Goal: Task Accomplishment & Management: Manage account settings

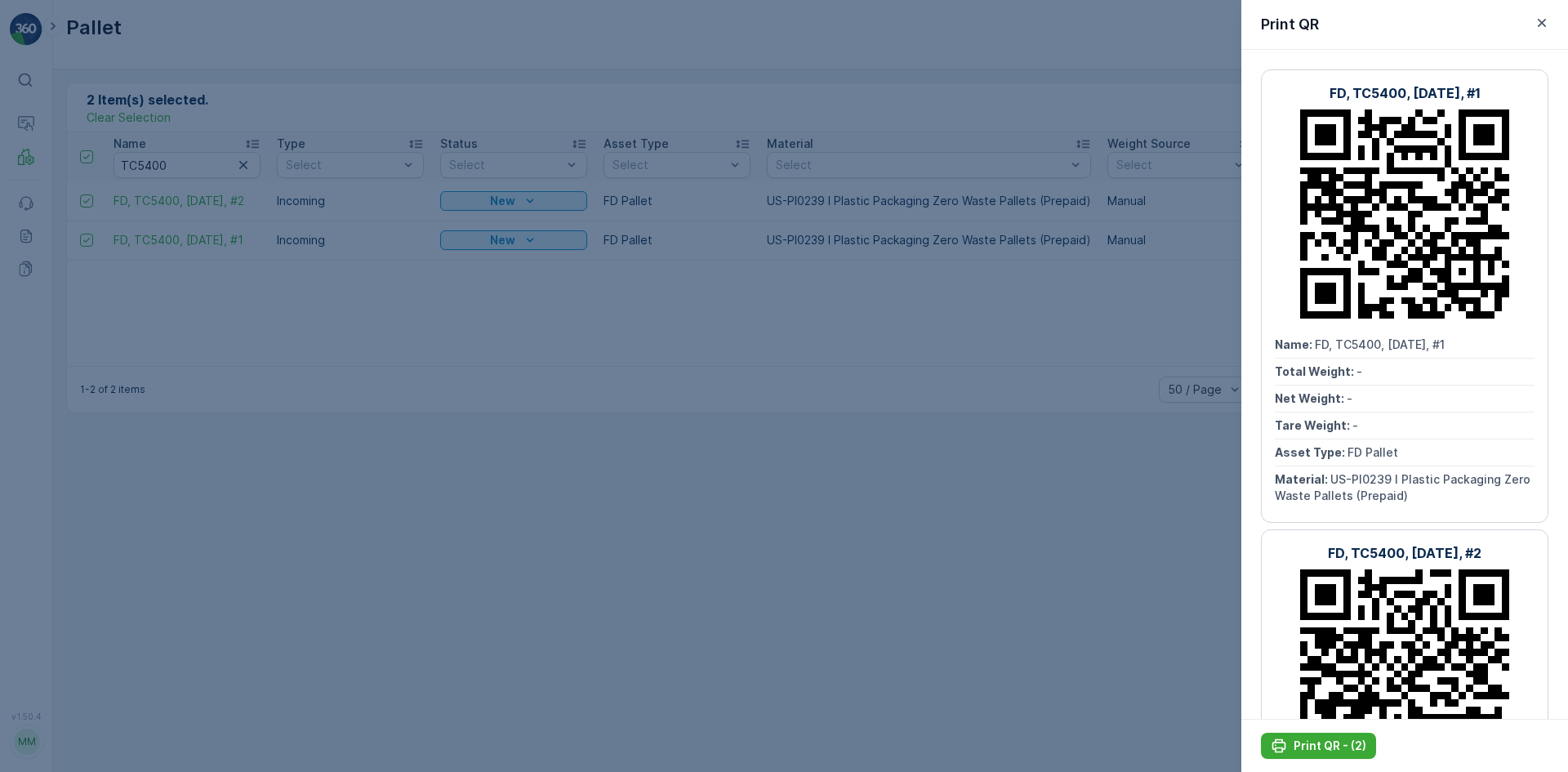
click at [146, 134] on div at bounding box center [784, 386] width 1568 height 772
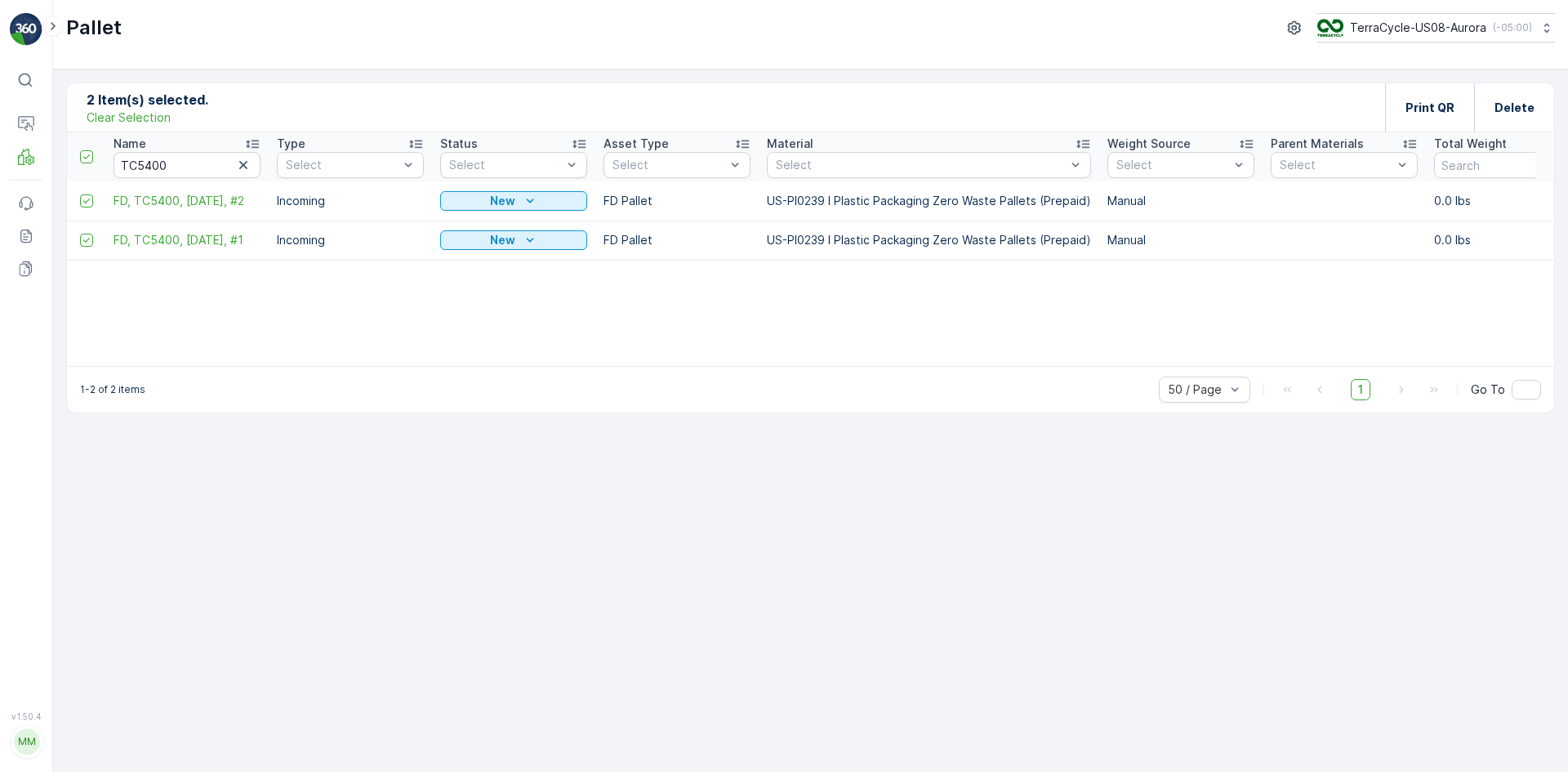
click at [146, 117] on p "Clear Selection" at bounding box center [128, 118] width 84 height 17
click at [246, 170] on icon "button" at bounding box center [244, 165] width 17 height 17
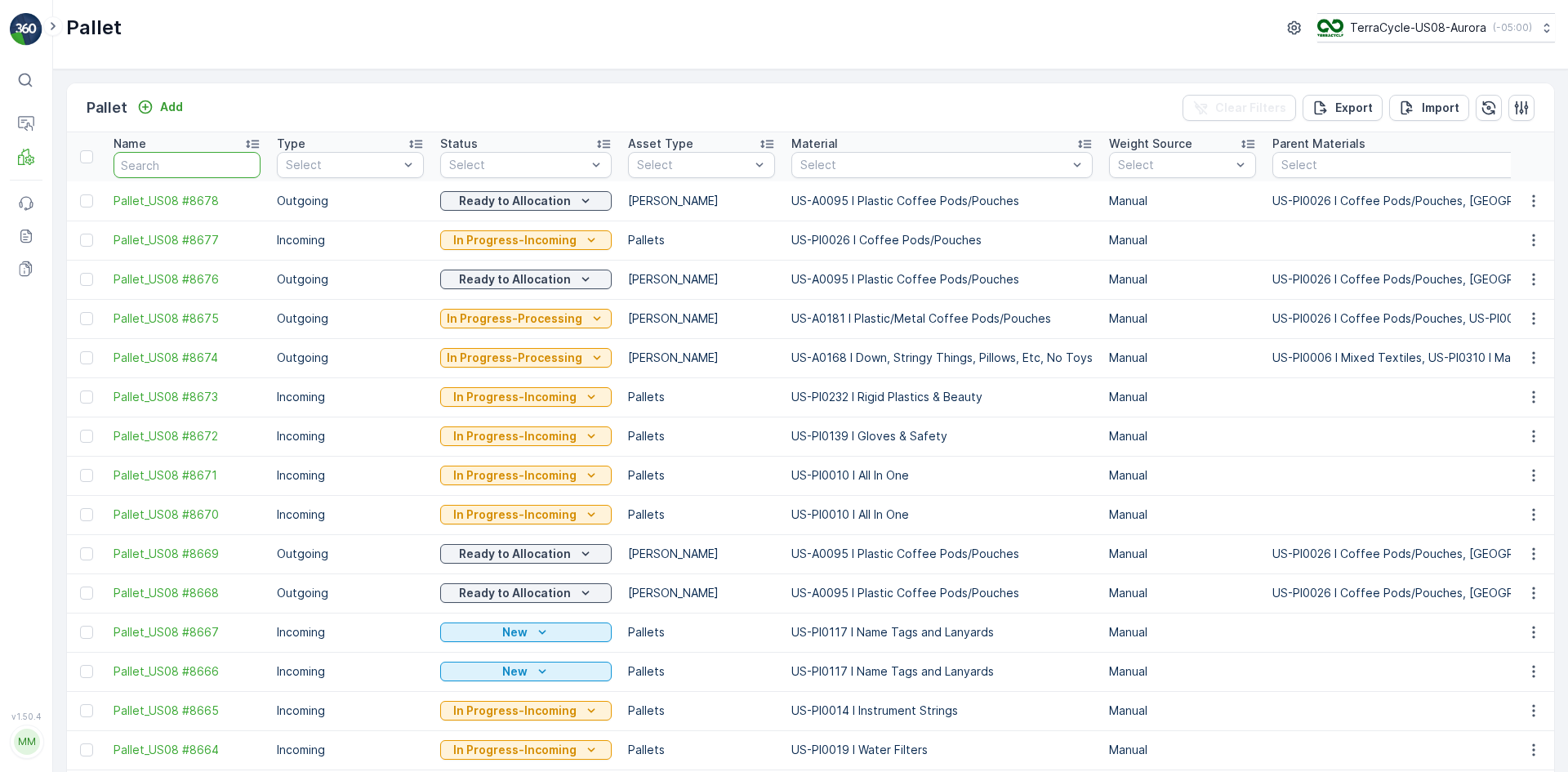
paste input "SC7864"
type input "SC7864"
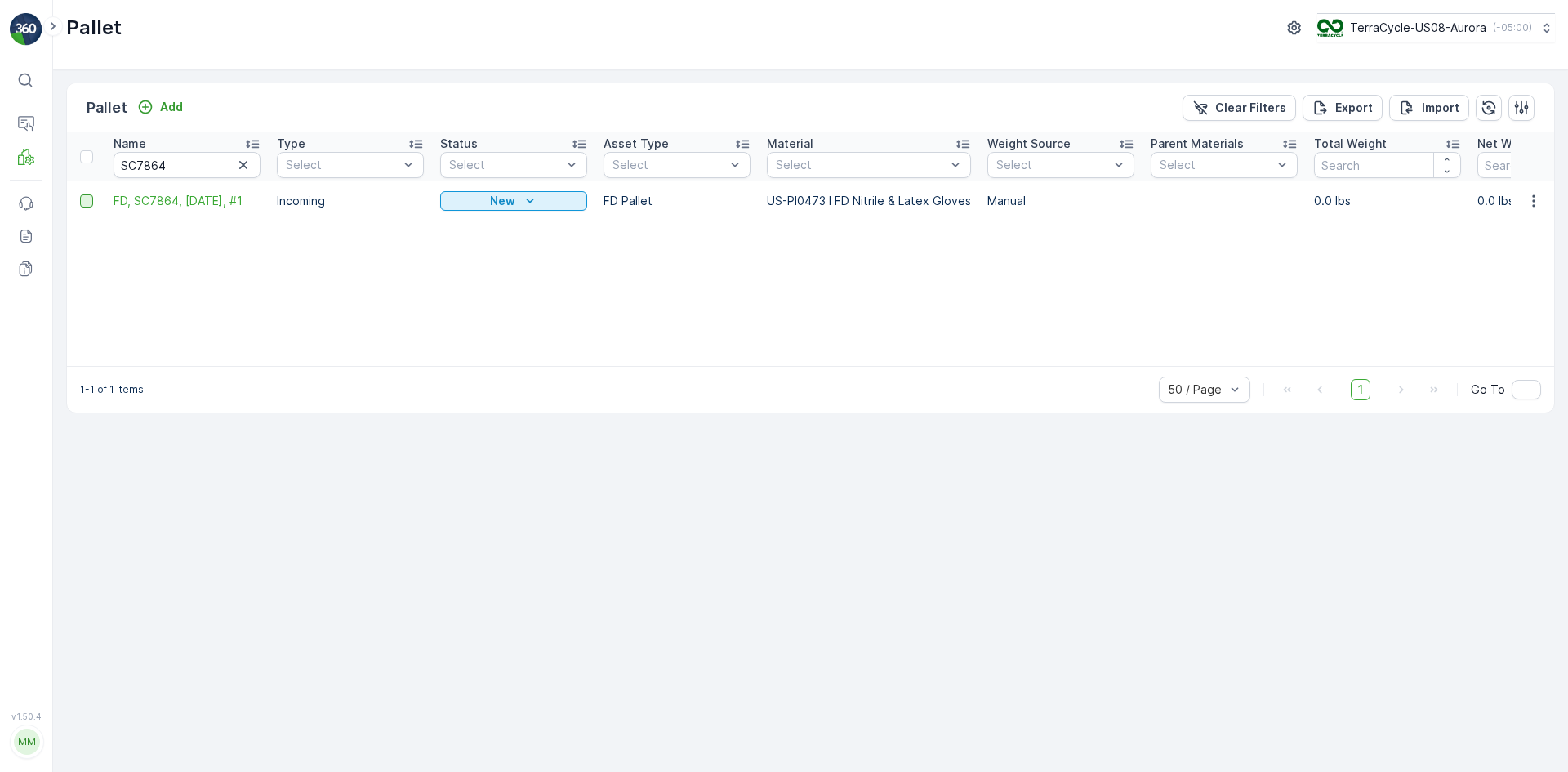
click at [85, 205] on div at bounding box center [86, 201] width 13 height 13
click at [80, 194] on input "checkbox" at bounding box center [80, 194] width 0 height 0
click at [1452, 104] on p "Print QR" at bounding box center [1429, 108] width 49 height 17
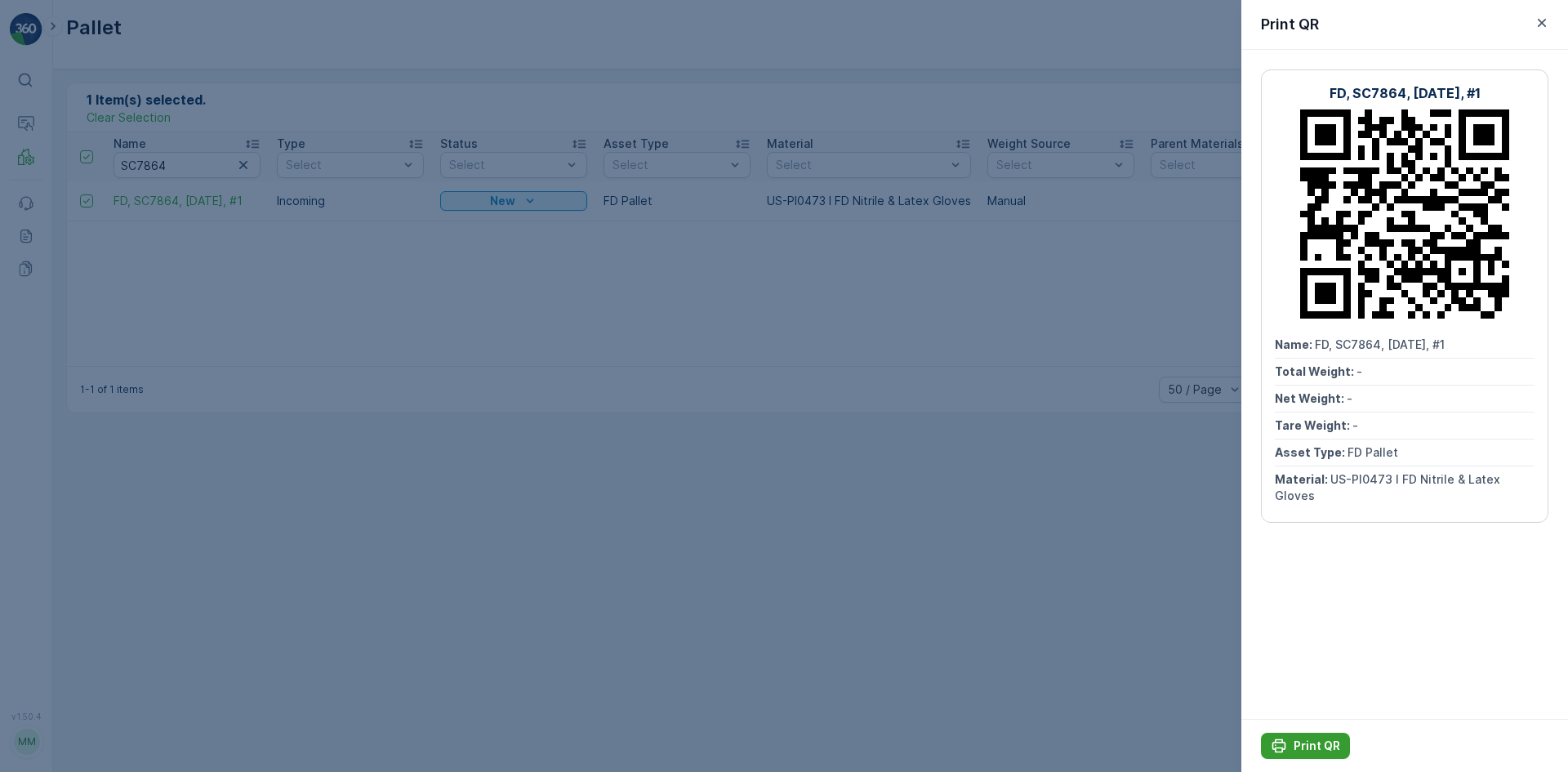
click at [1306, 738] on p "Print QR" at bounding box center [1317, 746] width 46 height 17
drag, startPoint x: 966, startPoint y: 513, endPoint x: 759, endPoint y: 420, distance: 226.9
click at [959, 512] on div at bounding box center [784, 386] width 1568 height 772
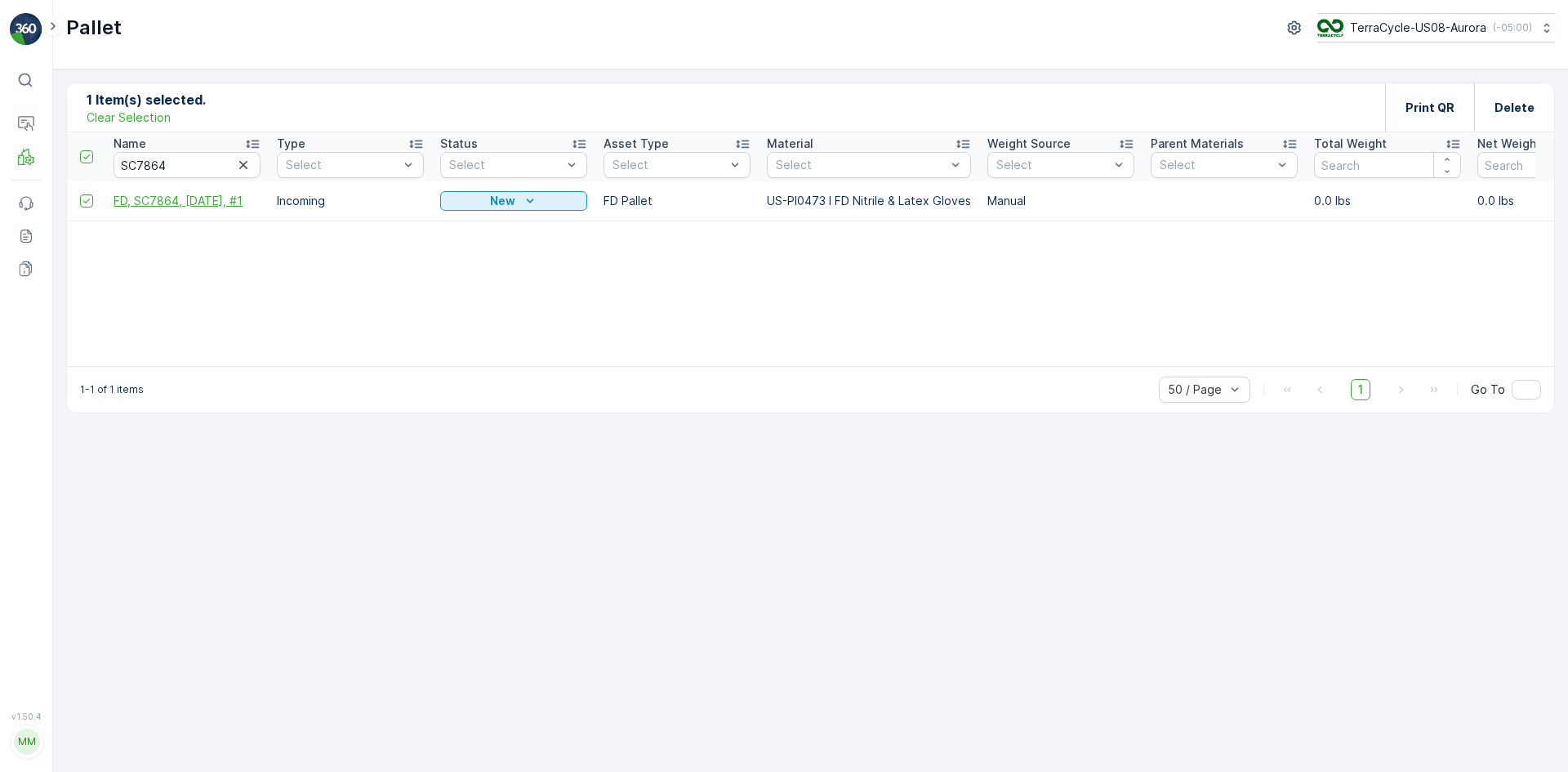
click at [188, 195] on span "FD, SC7864, [DATE], #1" at bounding box center [187, 201] width 147 height 17
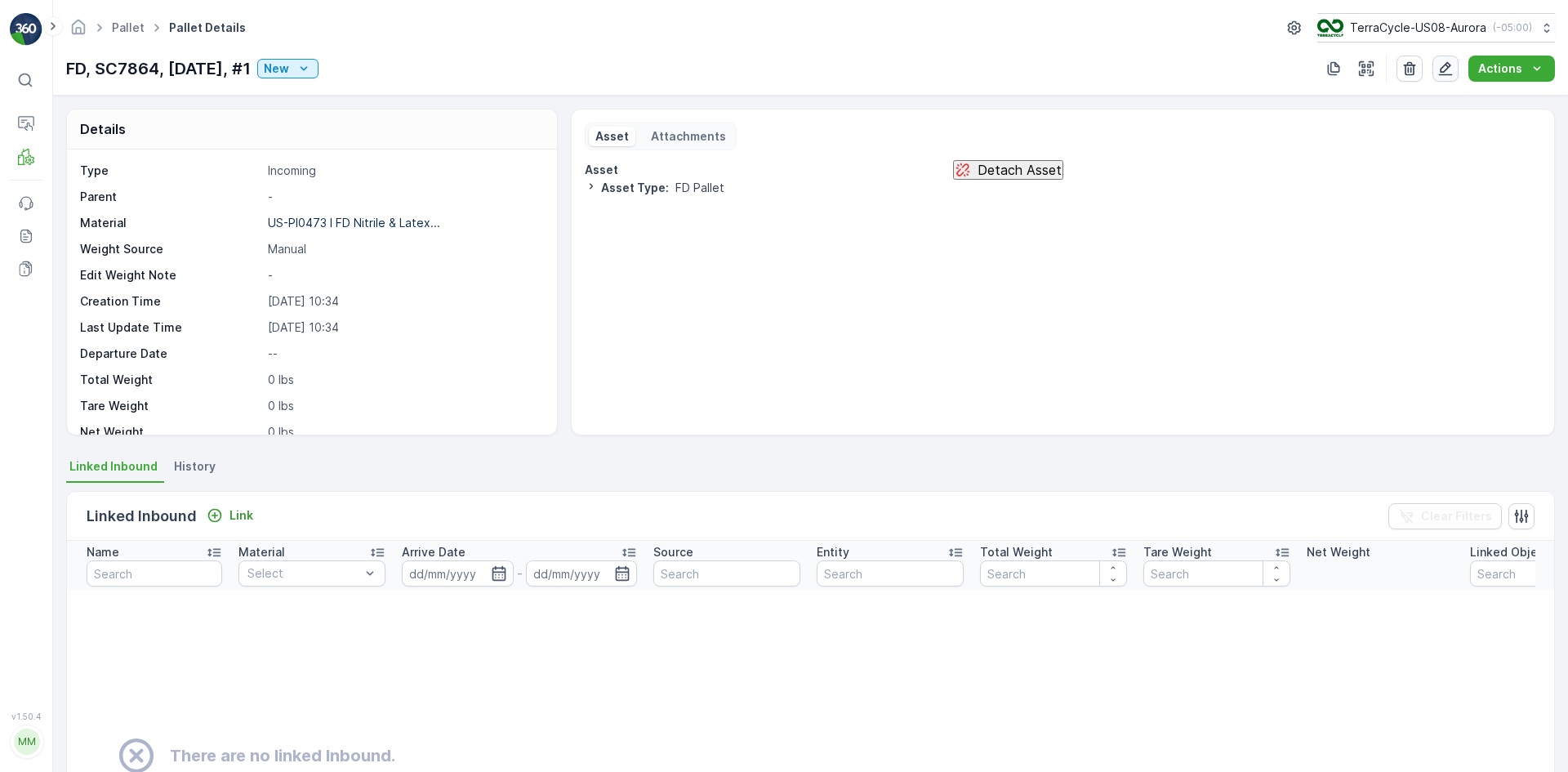
click at [1444, 76] on icon "button" at bounding box center [1446, 69] width 17 height 17
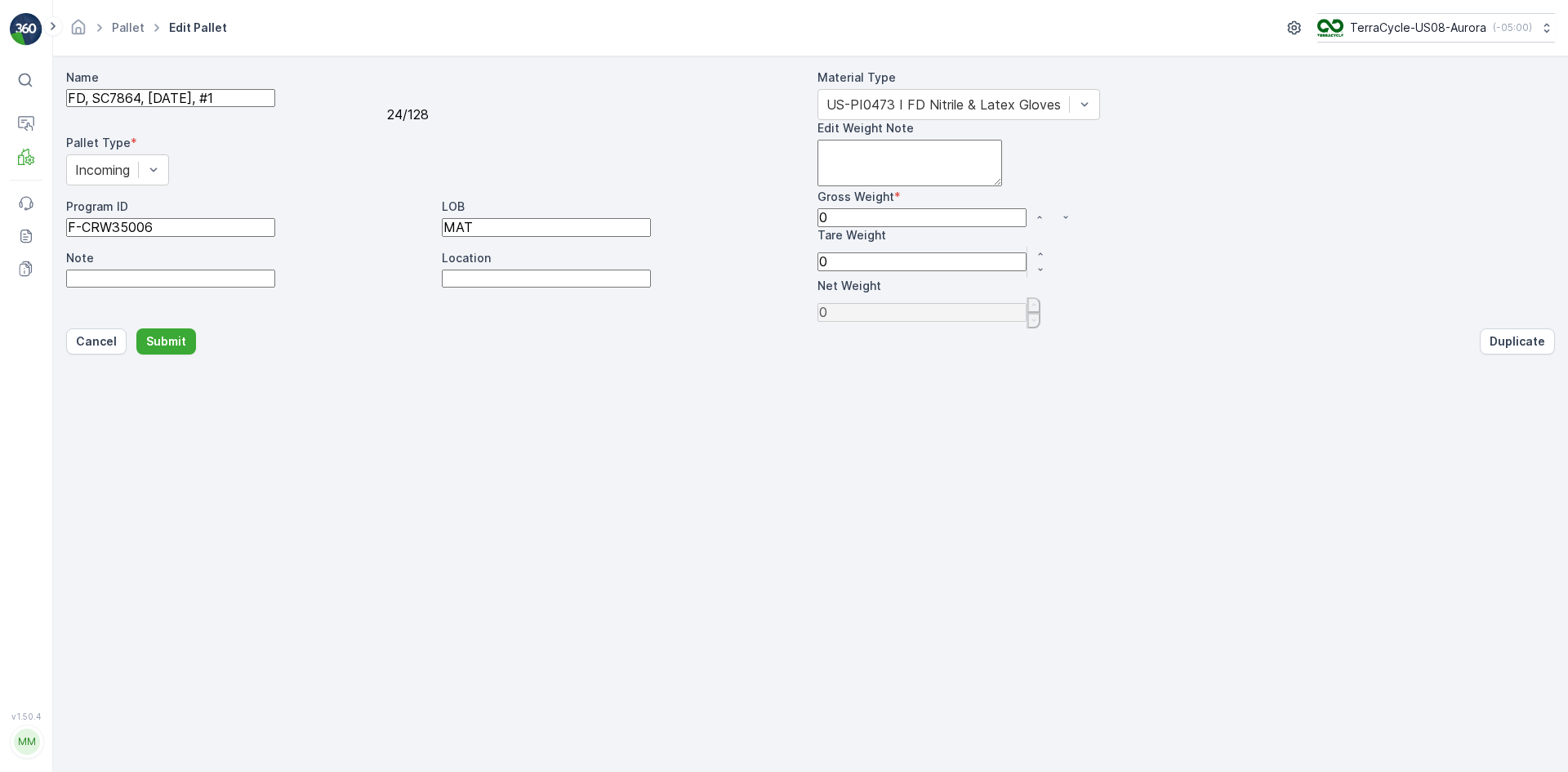
drag, startPoint x: 923, startPoint y: 281, endPoint x: 763, endPoint y: 293, distance: 160.4
click at [763, 293] on div "Name FD, SC7864, [DATE], #1 24 / 128 Pallet Type * Incoming Program ID F-CRW350…" at bounding box center [811, 199] width 1489 height 259
type Weight "1"
type Weight "11"
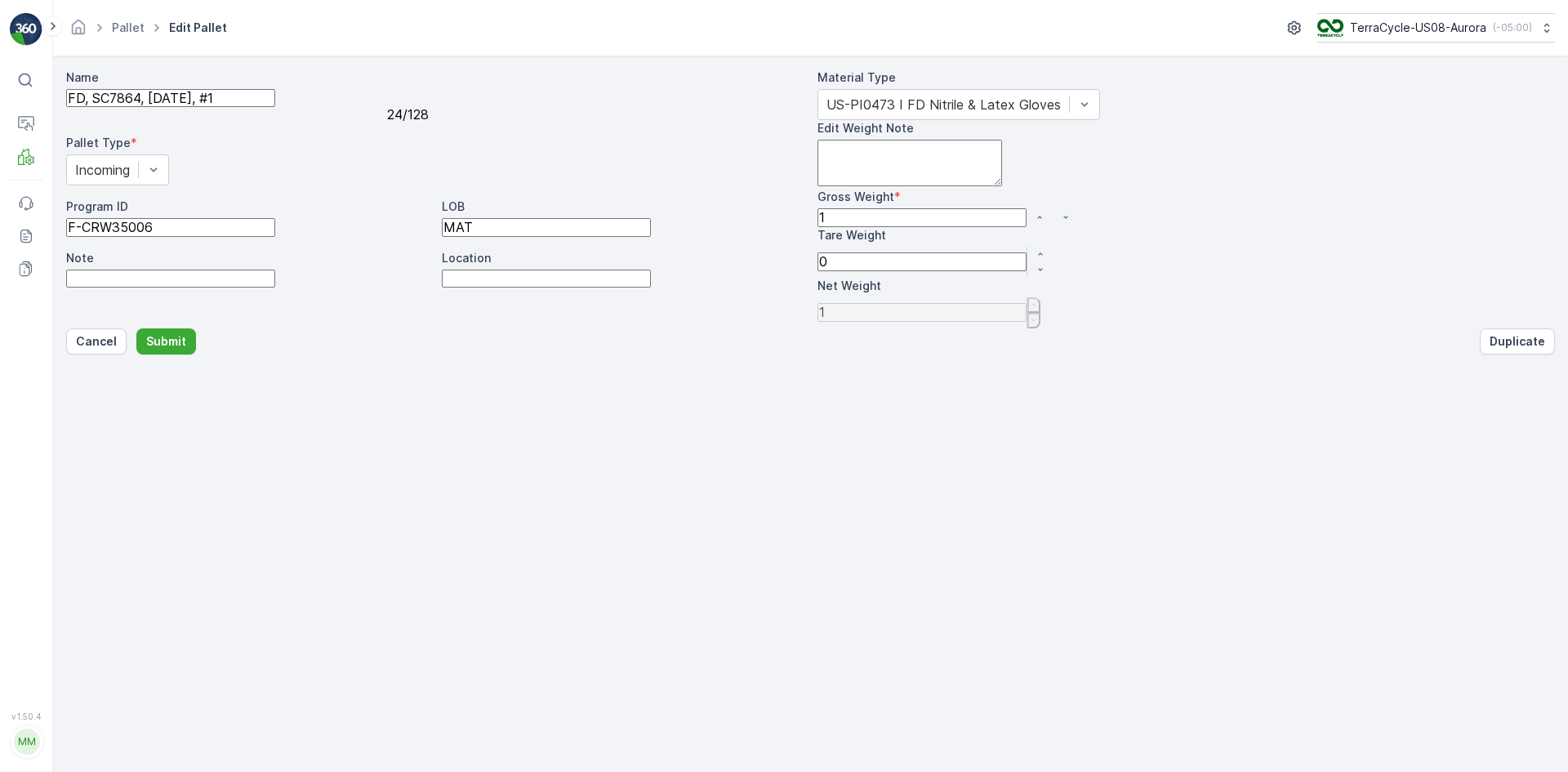
type Weight "11"
type Weight "1"
type Weight "10"
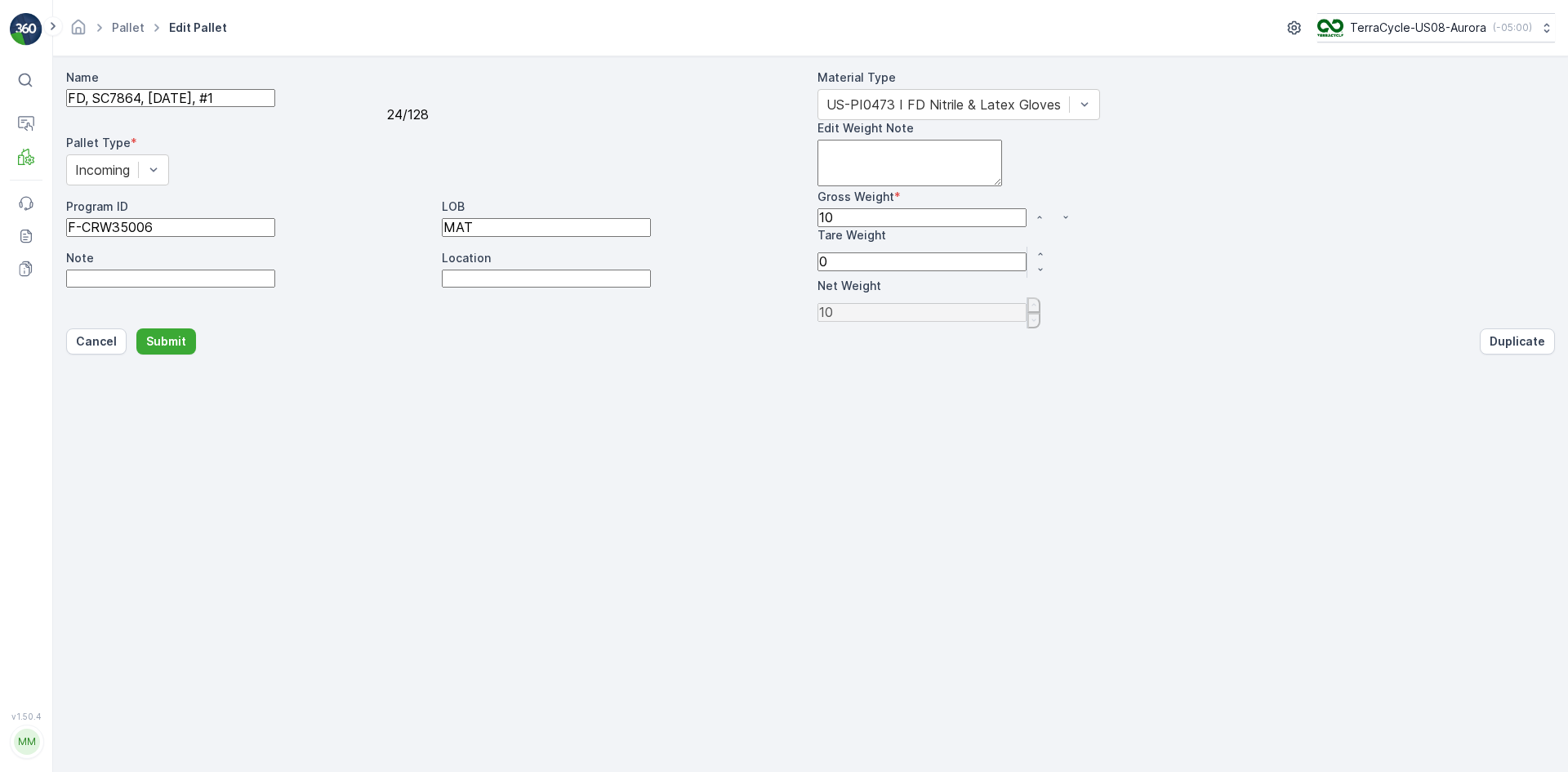
type Weight "101"
type Weight "1010"
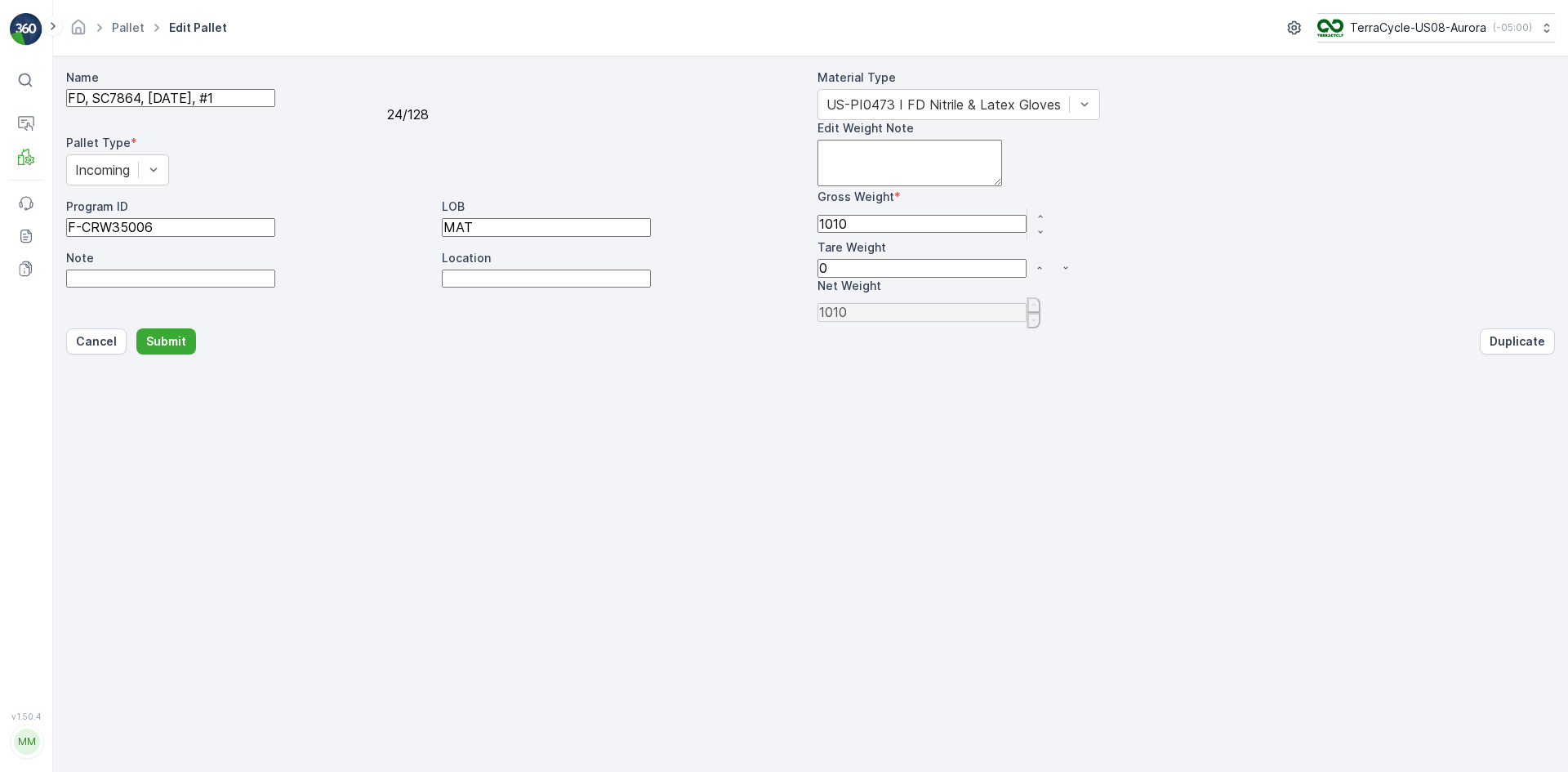
drag, startPoint x: 938, startPoint y: 352, endPoint x: 722, endPoint y: 357, distance: 216.1
click at [722, 329] on div "Name FD, SC7864, [DATE], #1 24 / 128 Pallet Type * Incoming Program ID F-CRW350…" at bounding box center [811, 199] width 1489 height 259
type Weight "7"
type Weight "1003"
type Weight "70"
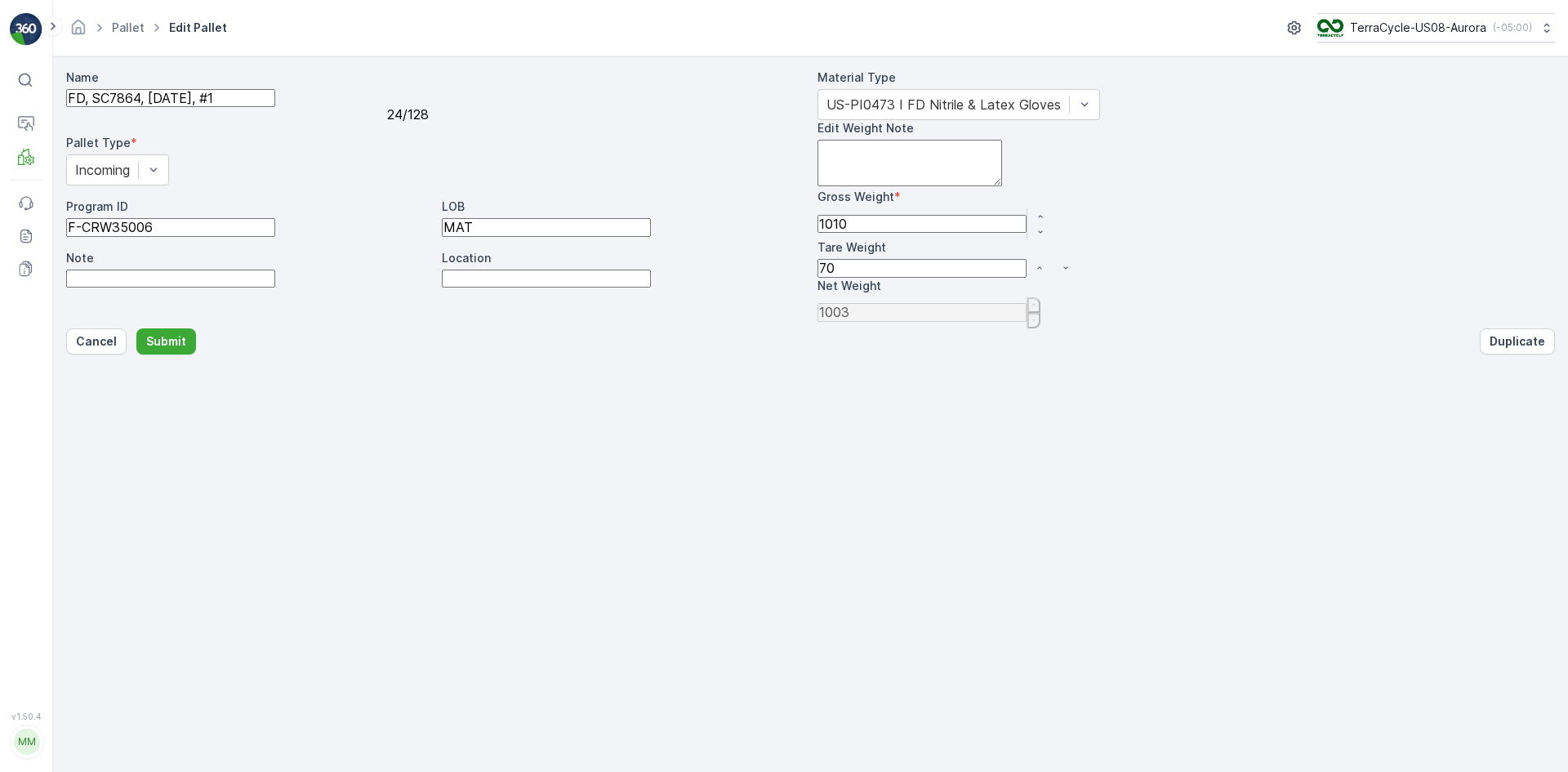
type Weight "940"
type Weight "70"
click at [155, 349] on p "Submit" at bounding box center [166, 342] width 40 height 17
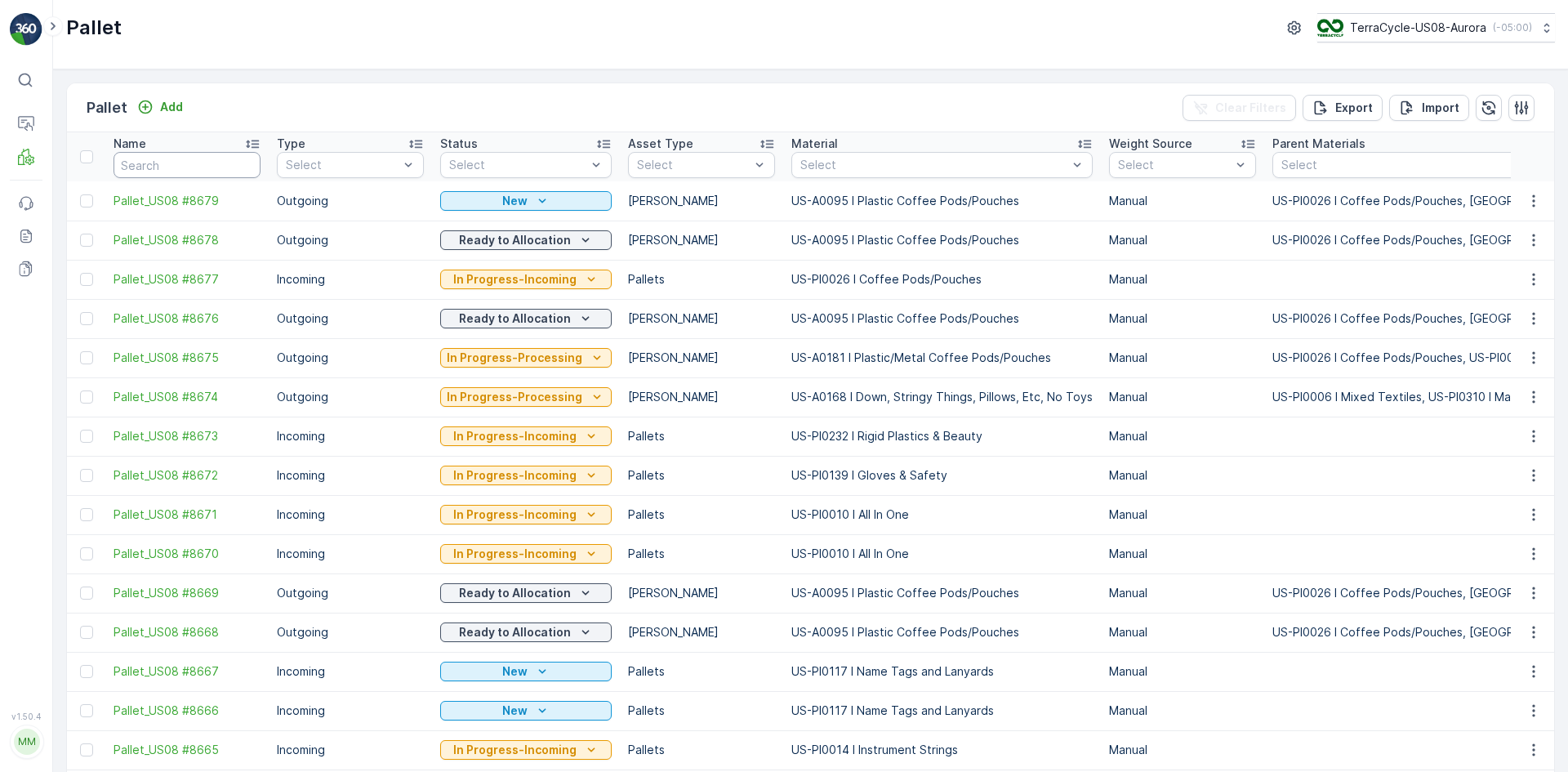
click at [183, 169] on input "text" at bounding box center [187, 165] width 147 height 27
type input "8678"
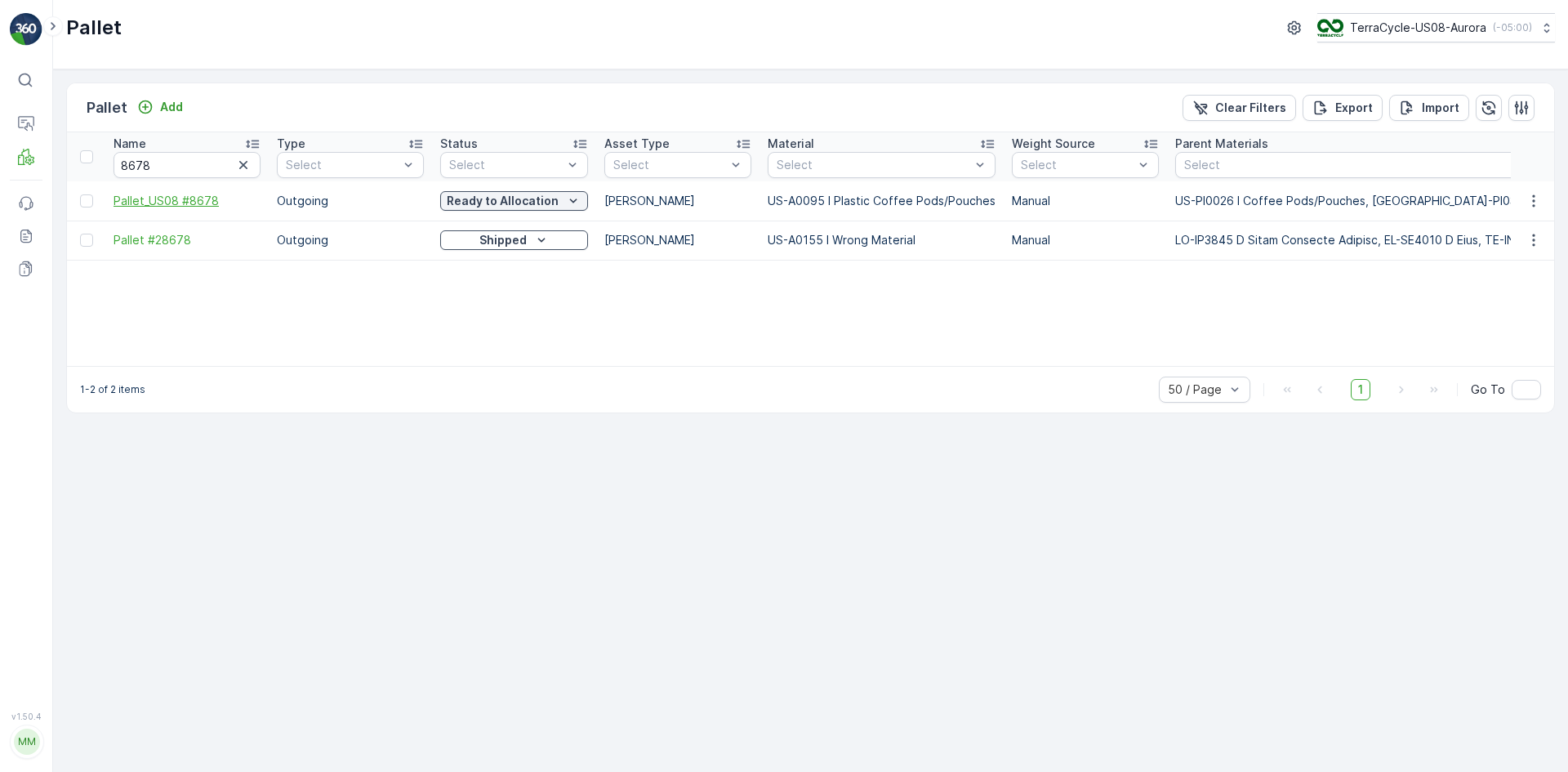
click at [178, 196] on span "Pallet_US08 #8678" at bounding box center [187, 201] width 147 height 17
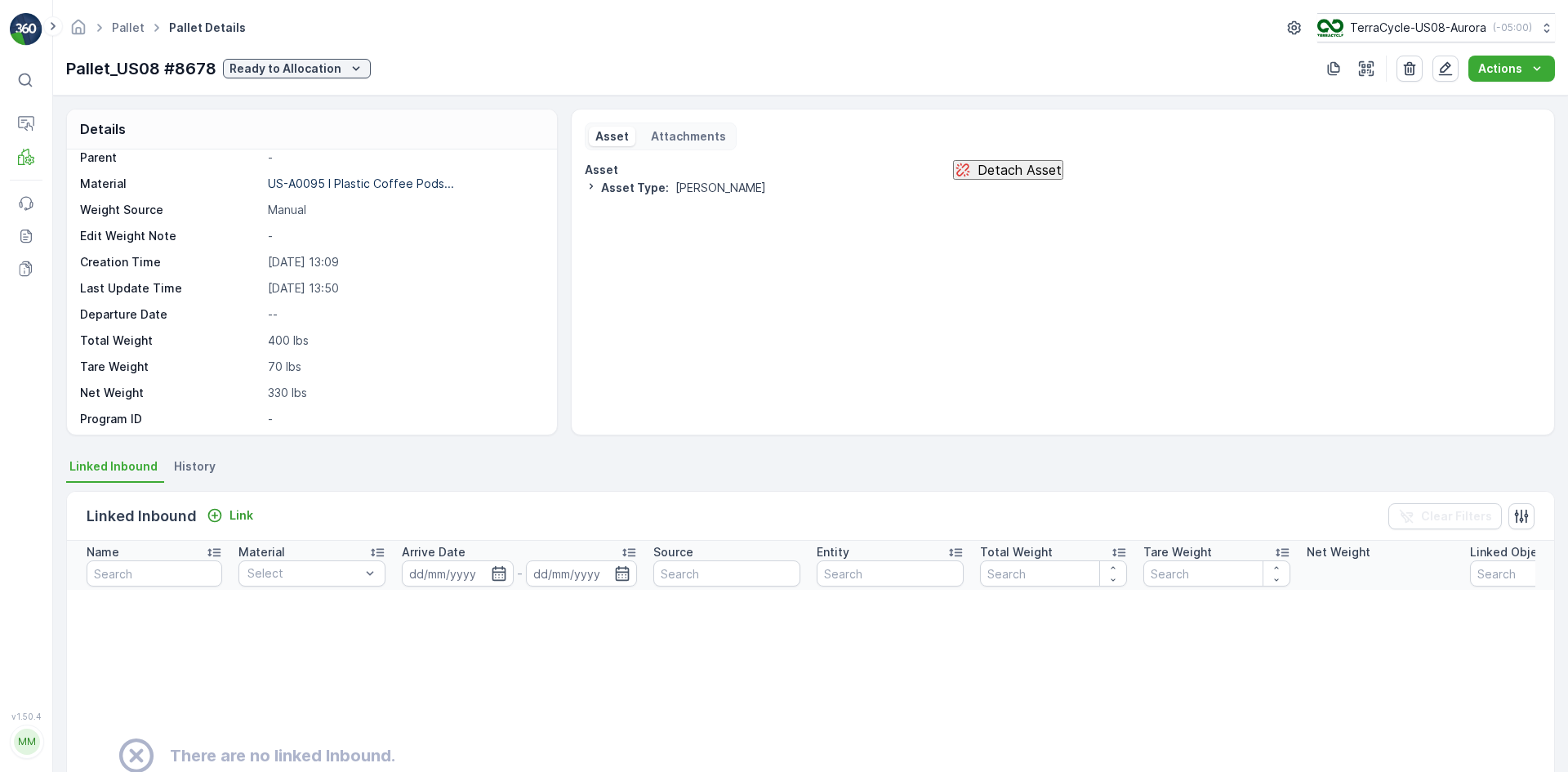
scroll to position [81, 0]
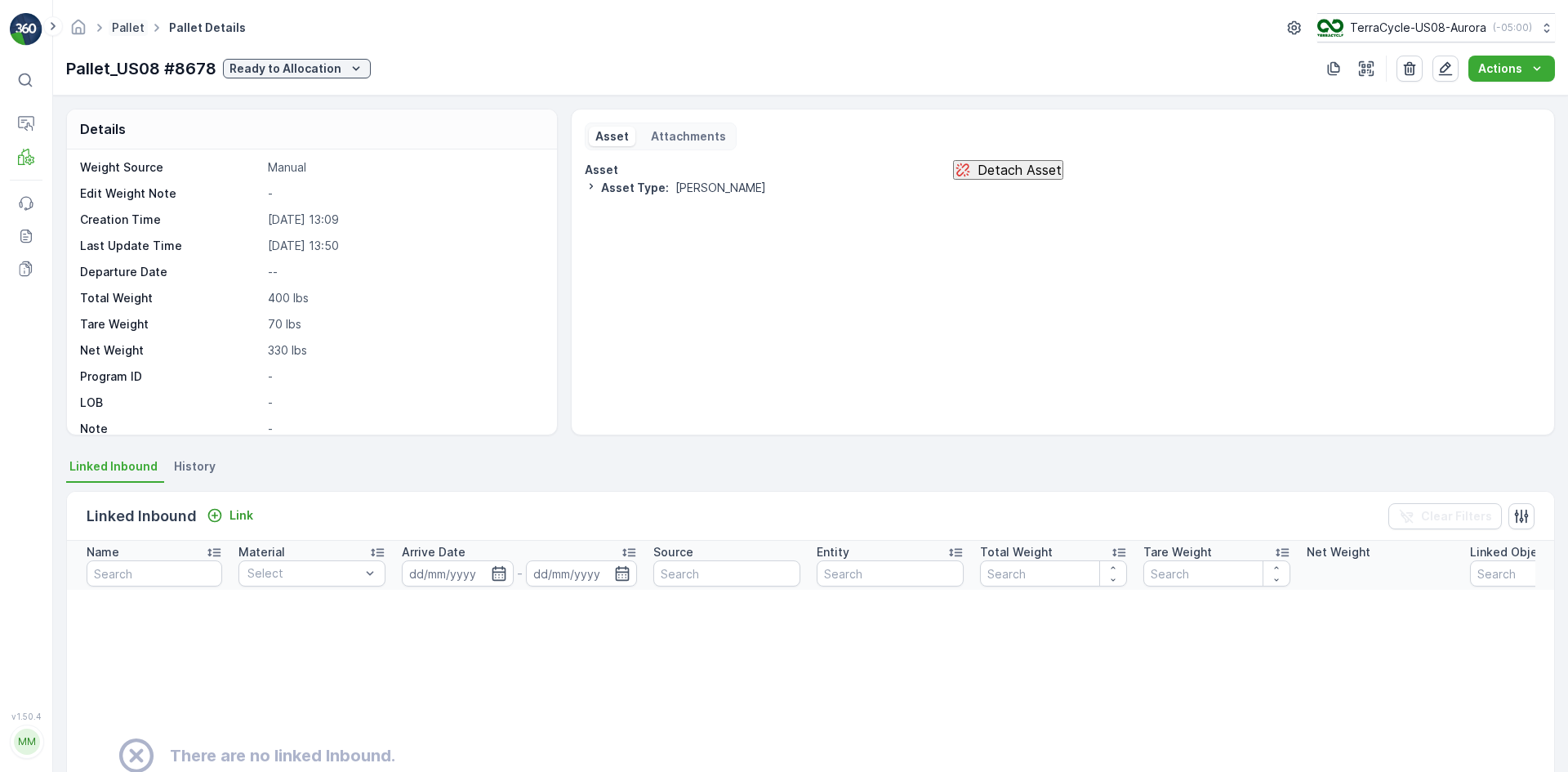
click at [129, 24] on link "Pallet" at bounding box center [128, 27] width 32 height 14
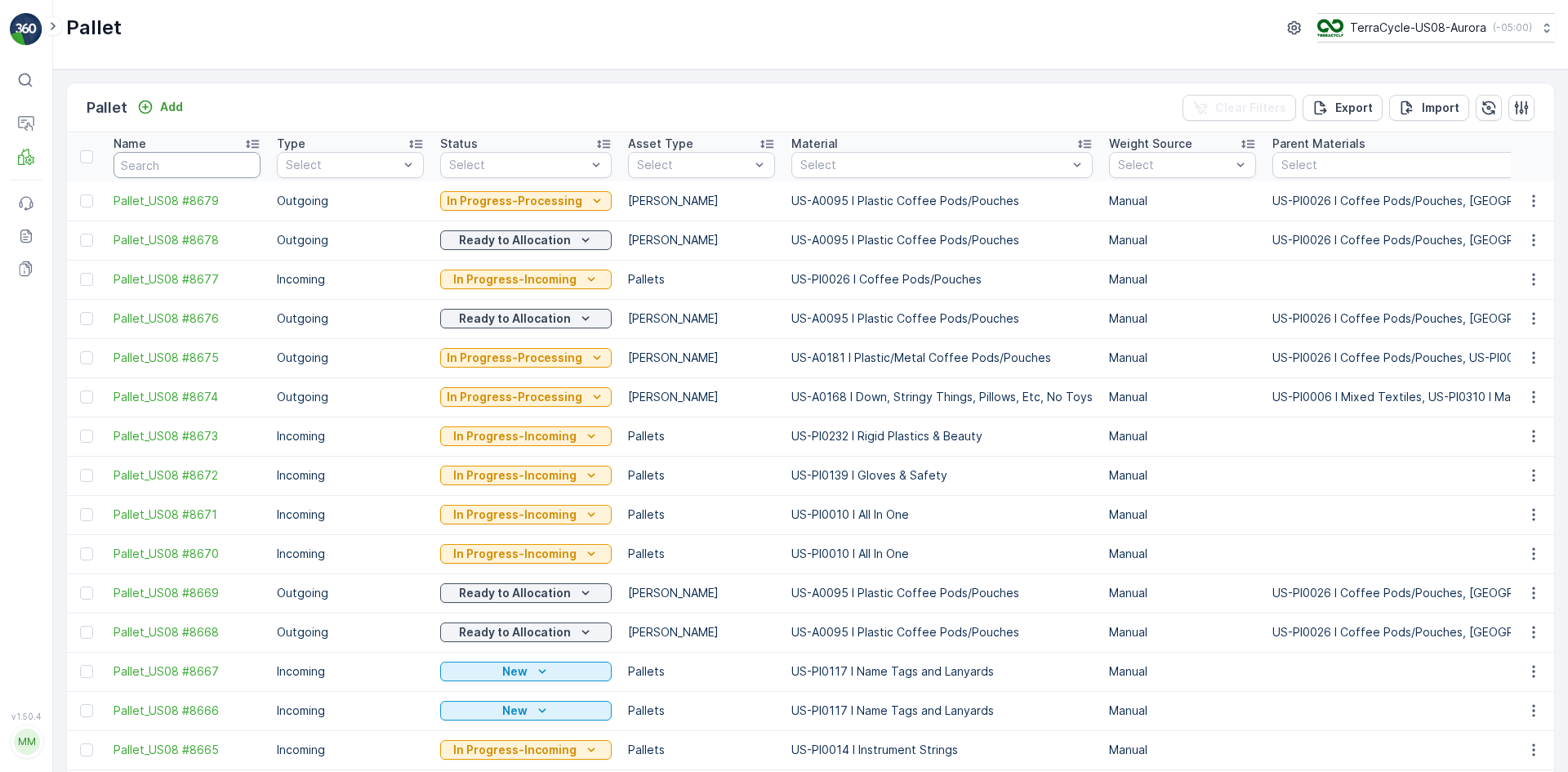
click at [234, 156] on input "text" at bounding box center [187, 165] width 147 height 27
type input "FD"
click at [204, 159] on input "FD" at bounding box center [187, 165] width 147 height 27
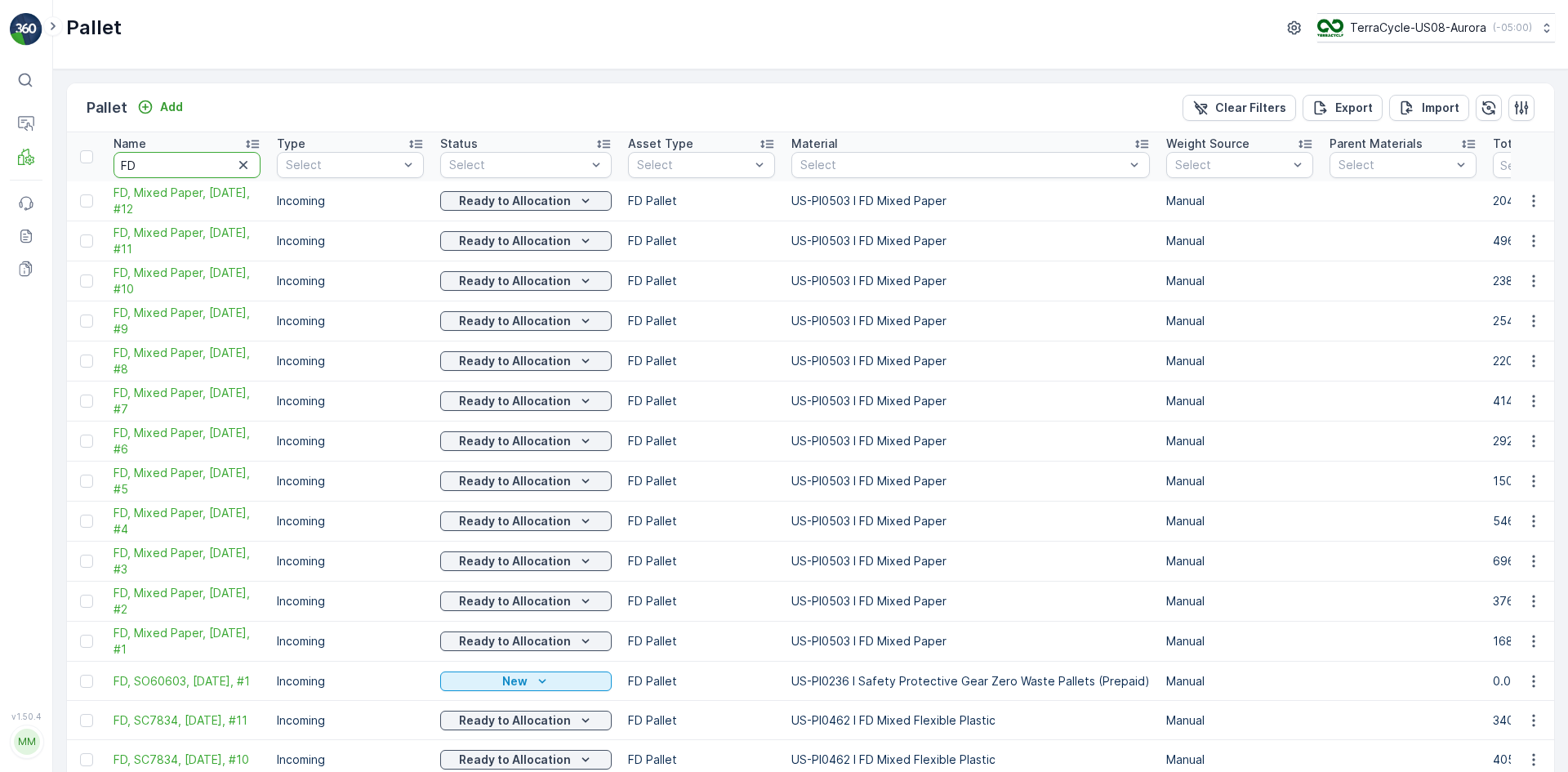
click at [195, 169] on input "FD" at bounding box center [187, 165] width 147 height 27
type input "FD, mixed"
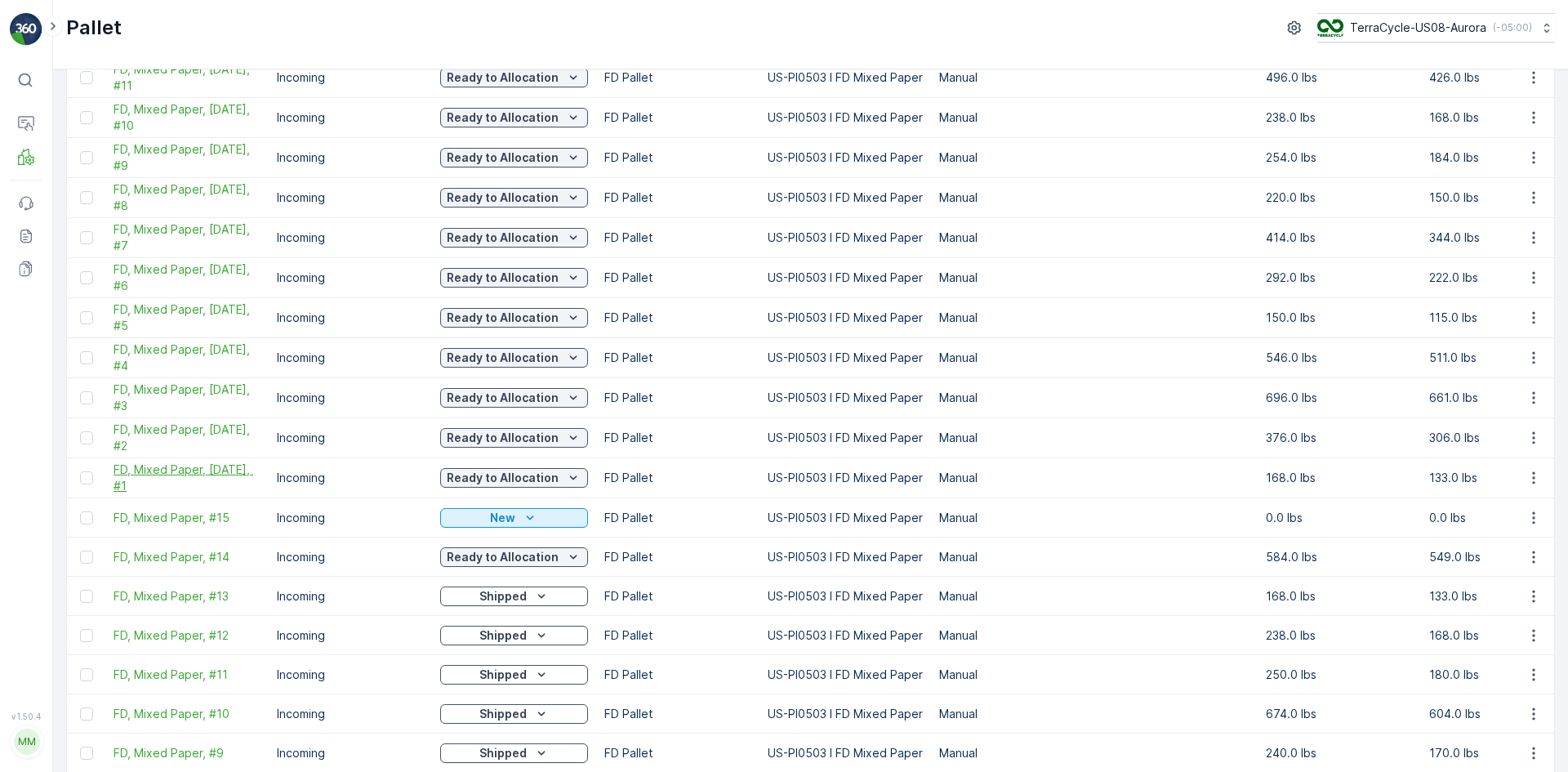
scroll to position [245, 0]
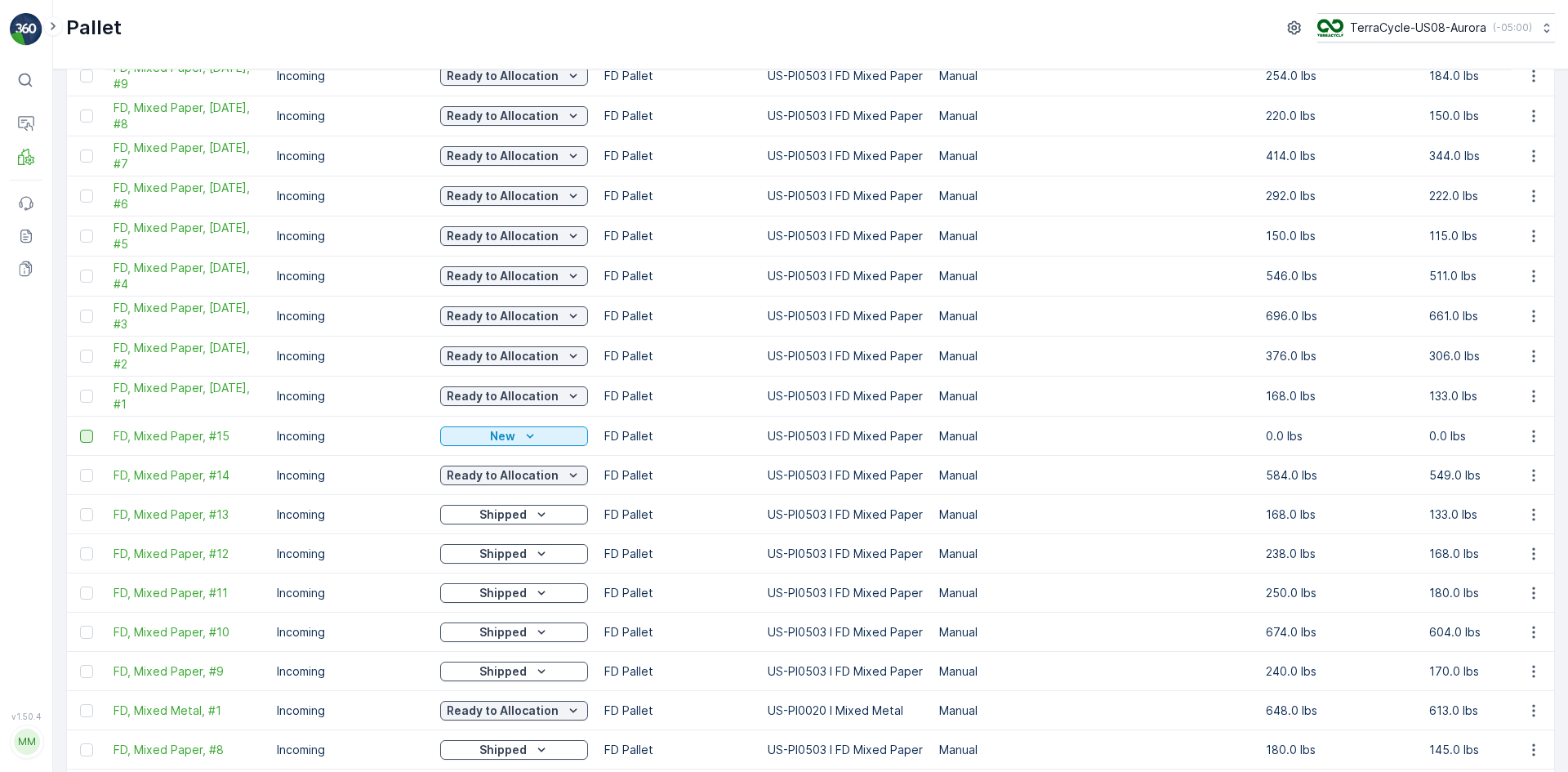
click at [85, 436] on div at bounding box center [86, 437] width 13 height 13
click at [80, 430] on input "checkbox" at bounding box center [80, 430] width 0 height 0
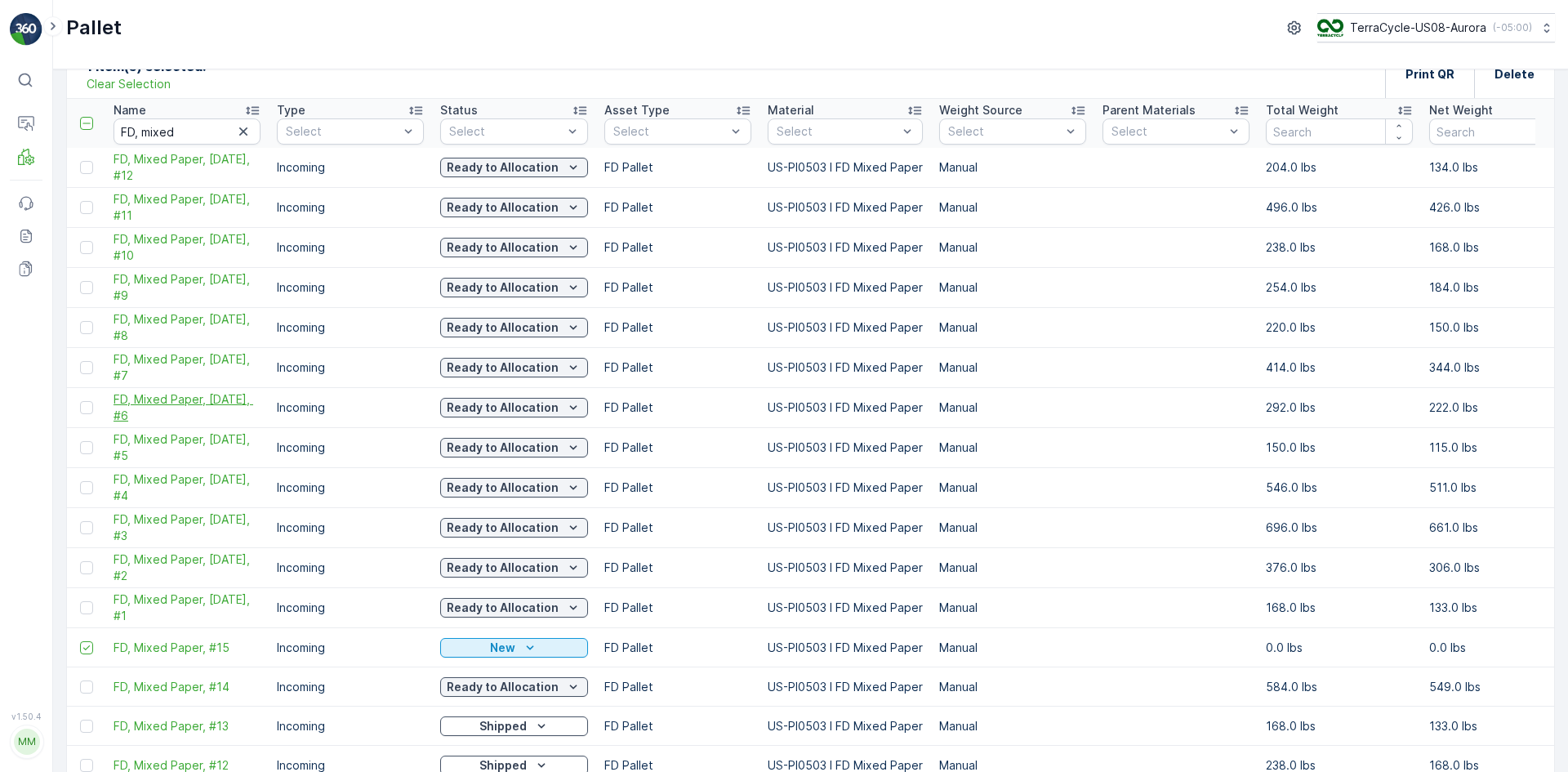
scroll to position [0, 0]
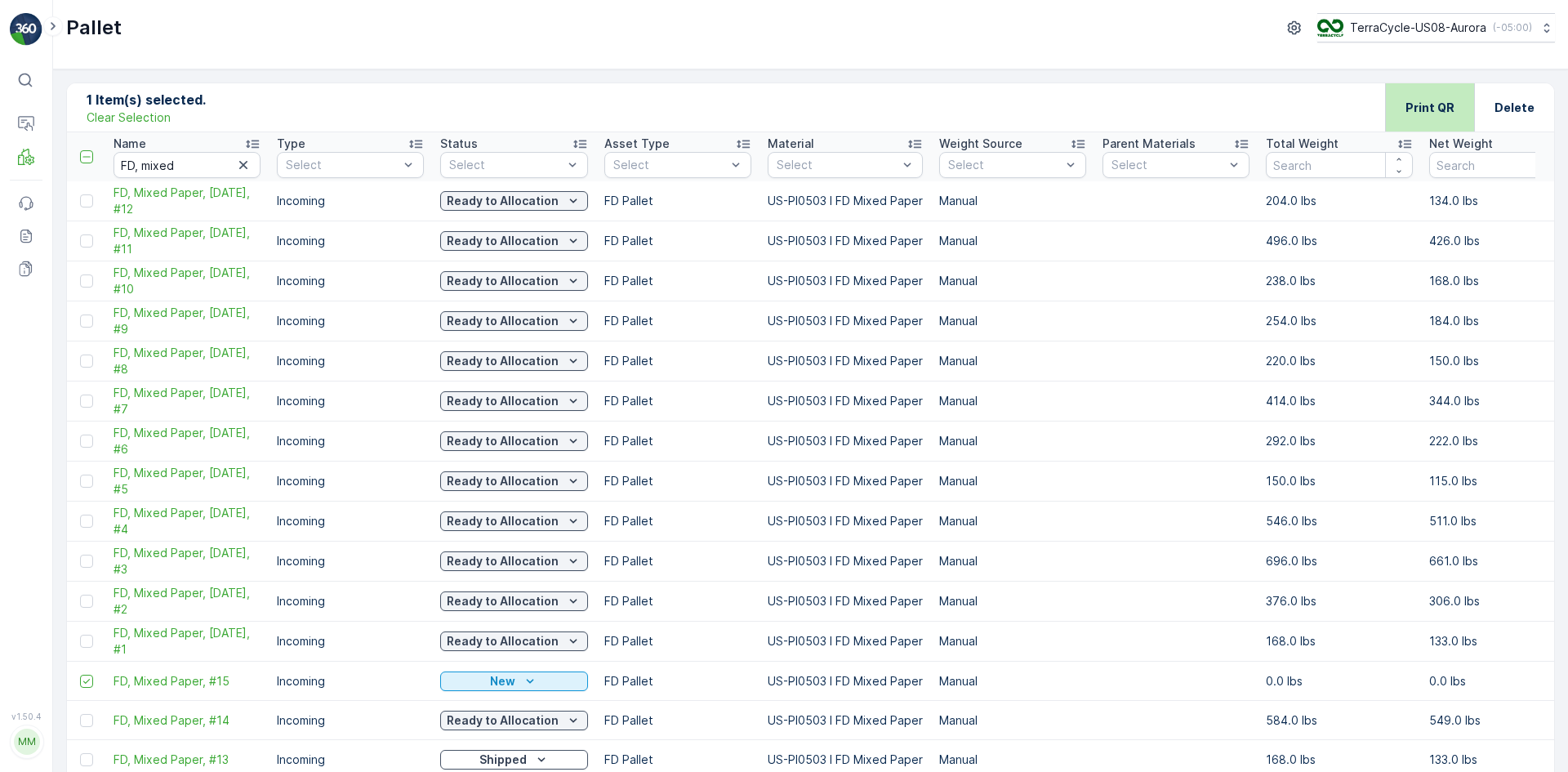
click at [1429, 108] on p "Print QR" at bounding box center [1429, 108] width 49 height 17
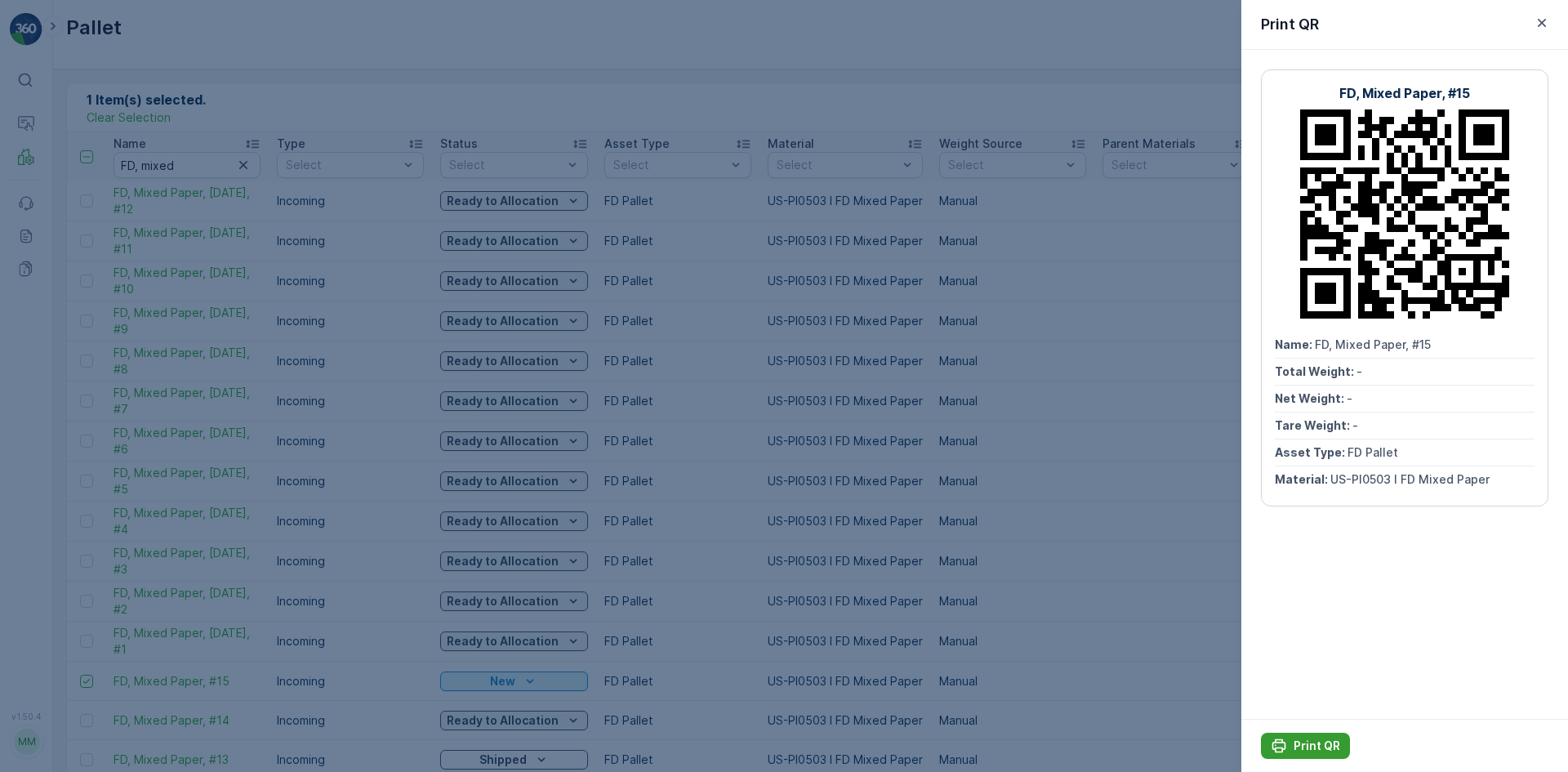
click at [1322, 747] on p "Print QR" at bounding box center [1317, 746] width 46 height 17
click at [1126, 444] on div at bounding box center [784, 386] width 1568 height 772
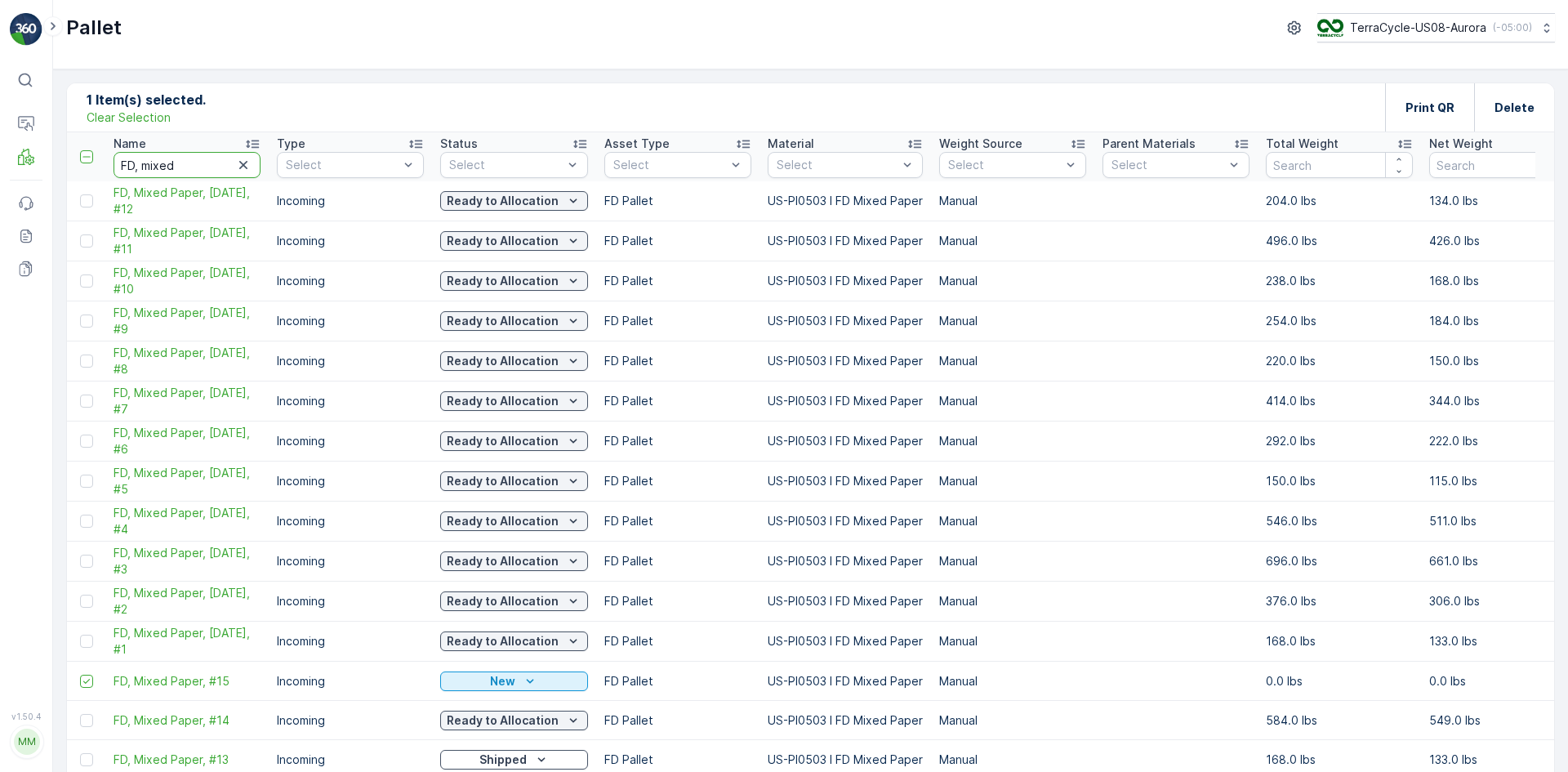
drag, startPoint x: 194, startPoint y: 164, endPoint x: 142, endPoint y: 150, distance: 53.9
click at [142, 150] on th "Name FD, mixed" at bounding box center [187, 156] width 163 height 49
type input "FD, ridi"
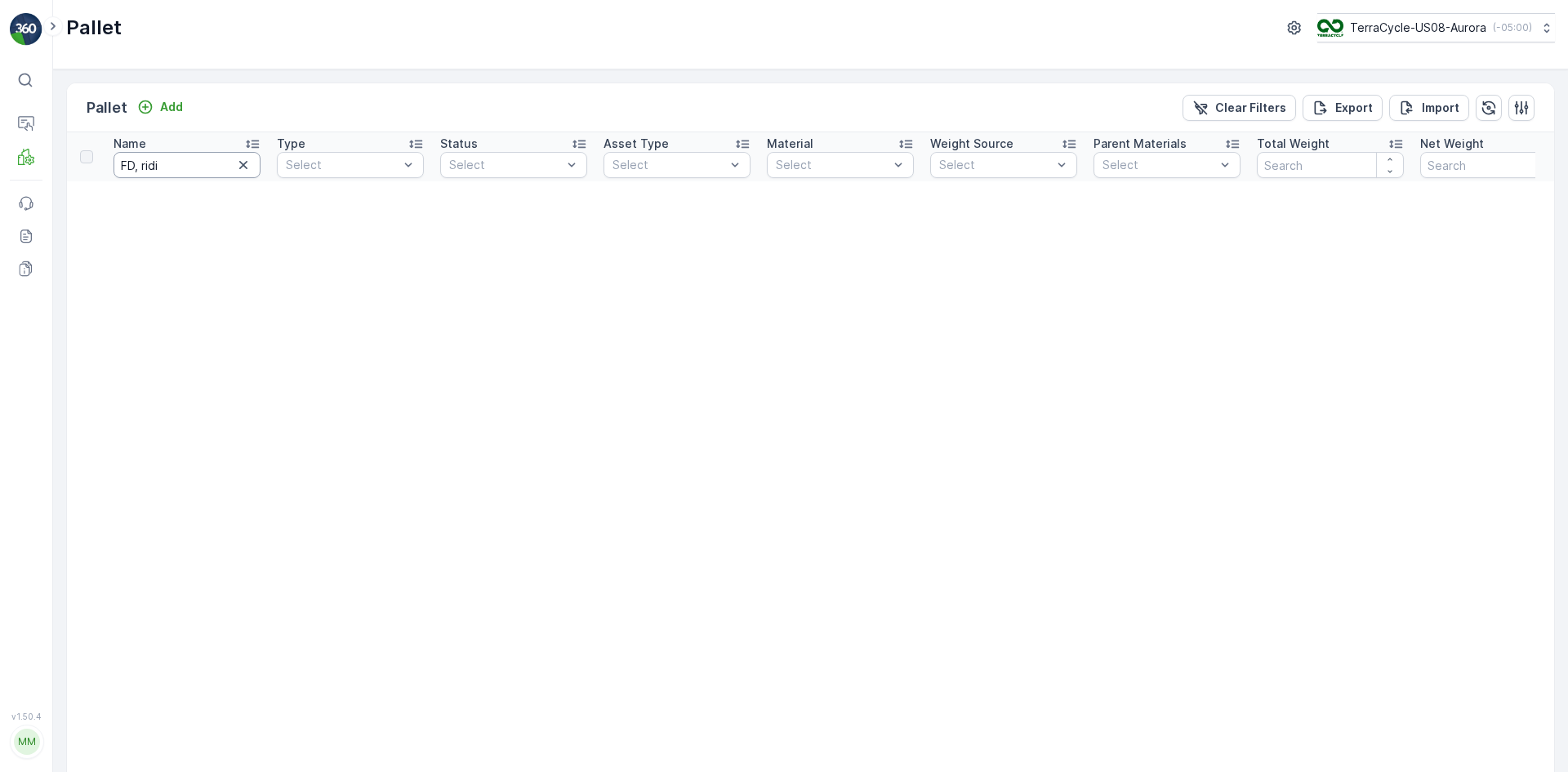
drag, startPoint x: 173, startPoint y: 178, endPoint x: 168, endPoint y: 169, distance: 10.3
click at [168, 173] on th "Name FD, ridi" at bounding box center [187, 156] width 163 height 49
drag, startPoint x: 168, startPoint y: 168, endPoint x: 139, endPoint y: 175, distance: 29.8
click at [139, 175] on input "FD, ridi" at bounding box center [187, 165] width 147 height 27
type input "FD,"
